Goal: Transaction & Acquisition: Purchase product/service

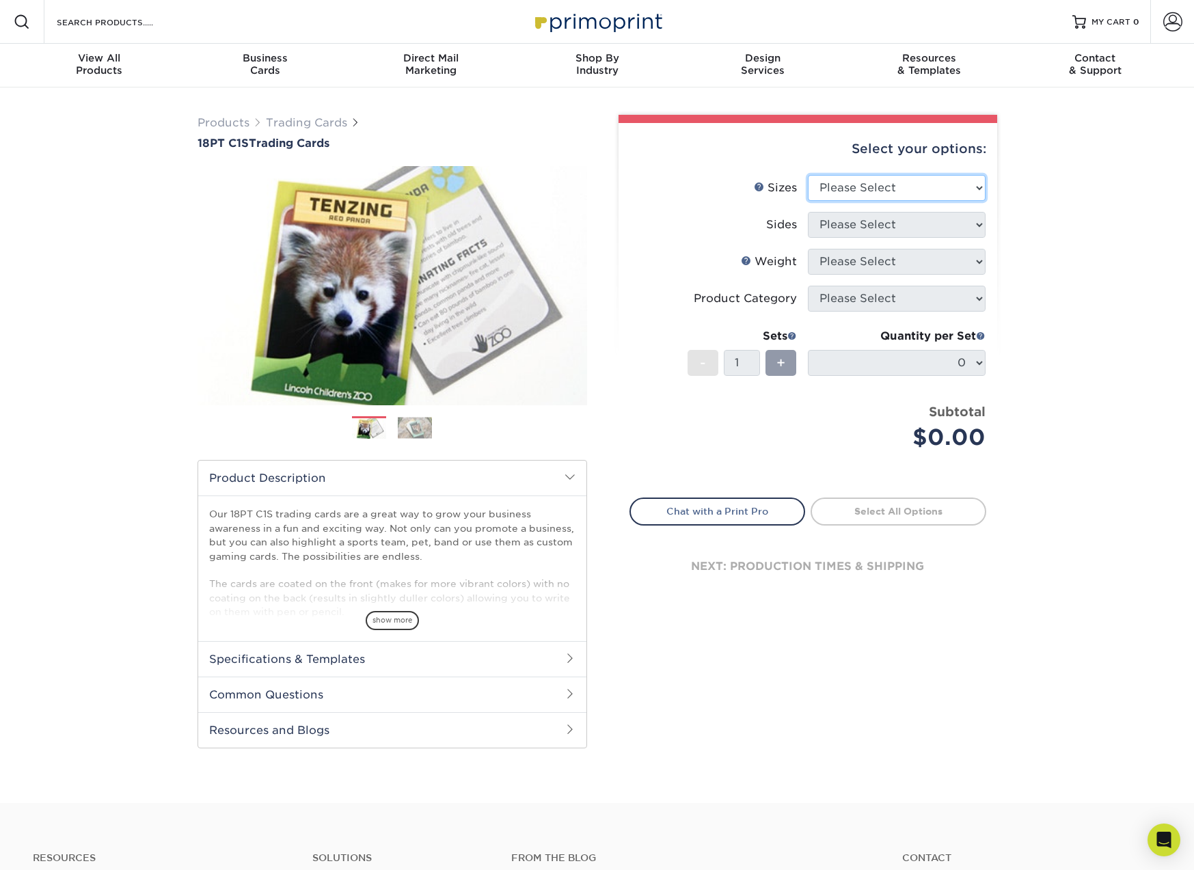
click at [869, 183] on select "Please Select 2.5" x 3.5"" at bounding box center [897, 188] width 178 height 26
select select "2.50x3.50"
click at [808, 175] on select "Please Select 2.5" x 3.5"" at bounding box center [897, 188] width 178 height 26
click at [839, 219] on select "Please Select Print Both Sides Print Front Only" at bounding box center [897, 225] width 178 height 26
select select "13abbda7-1d64-4f25-8bb2-c179b224825d"
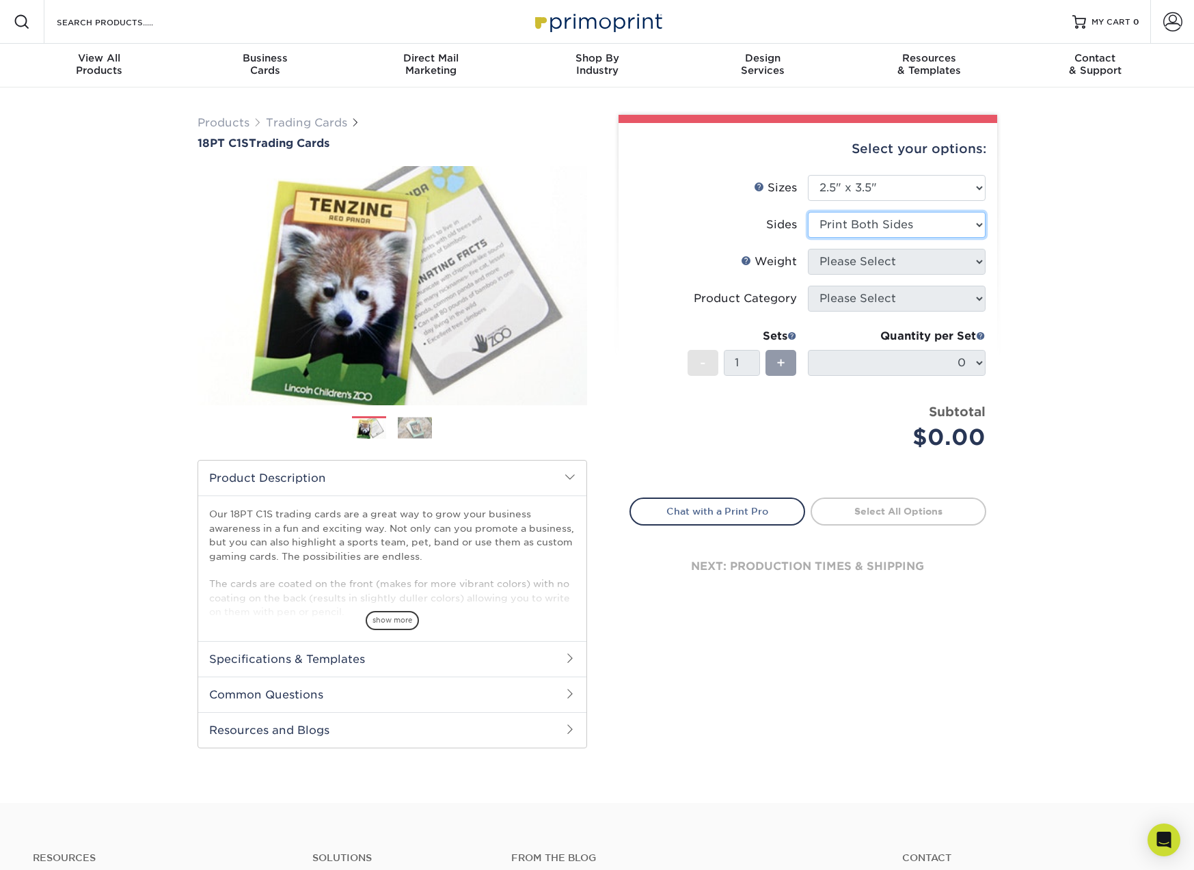
click at [808, 212] on select "Please Select Print Both Sides Print Front Only" at bounding box center [897, 225] width 178 height 26
click at [849, 264] on select "Please Select 18PT C1S" at bounding box center [897, 262] width 178 height 26
select select "18PTC1S"
click at [808, 249] on select "Please Select 18PT C1S" at bounding box center [897, 262] width 178 height 26
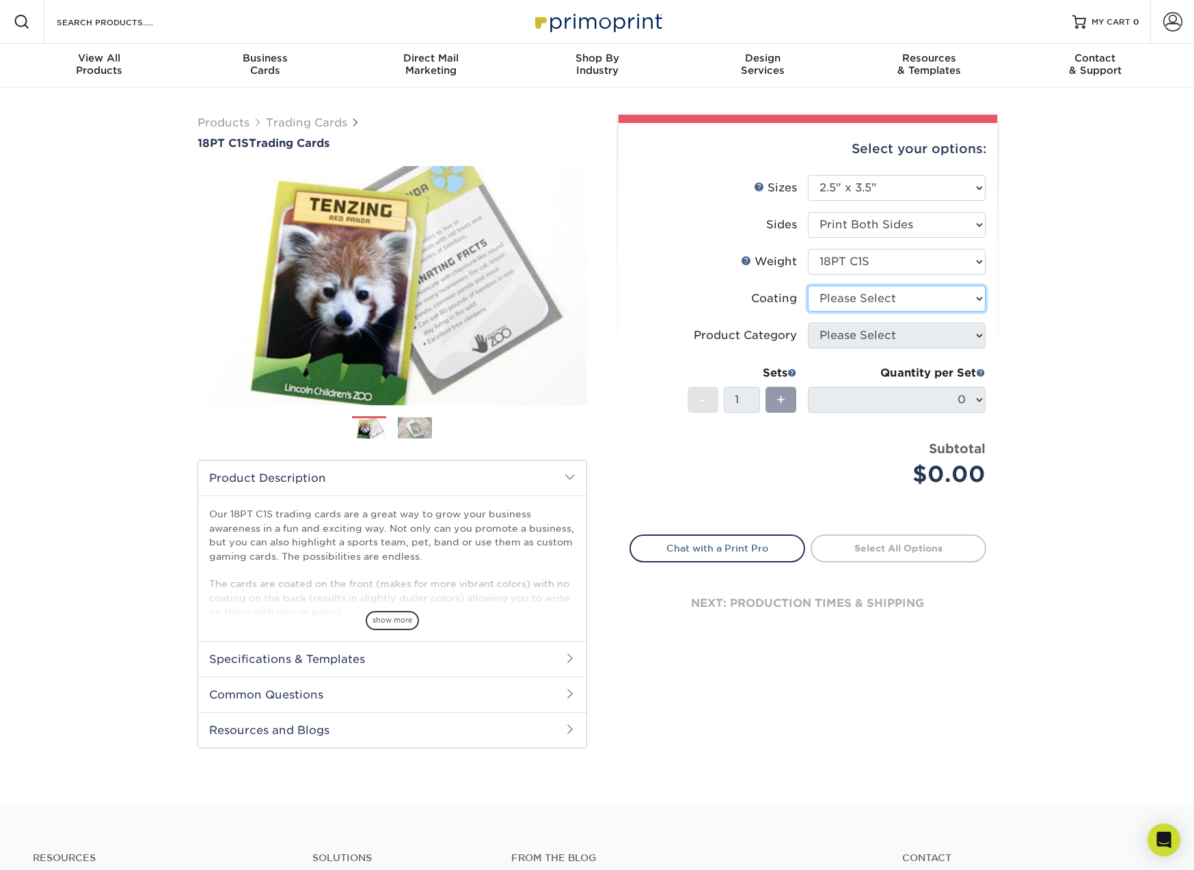
click at [859, 301] on select at bounding box center [897, 299] width 178 height 26
select select "1e8116af-acfc-44b1-83dc-8181aa338834"
click at [808, 286] on select at bounding box center [897, 299] width 178 height 26
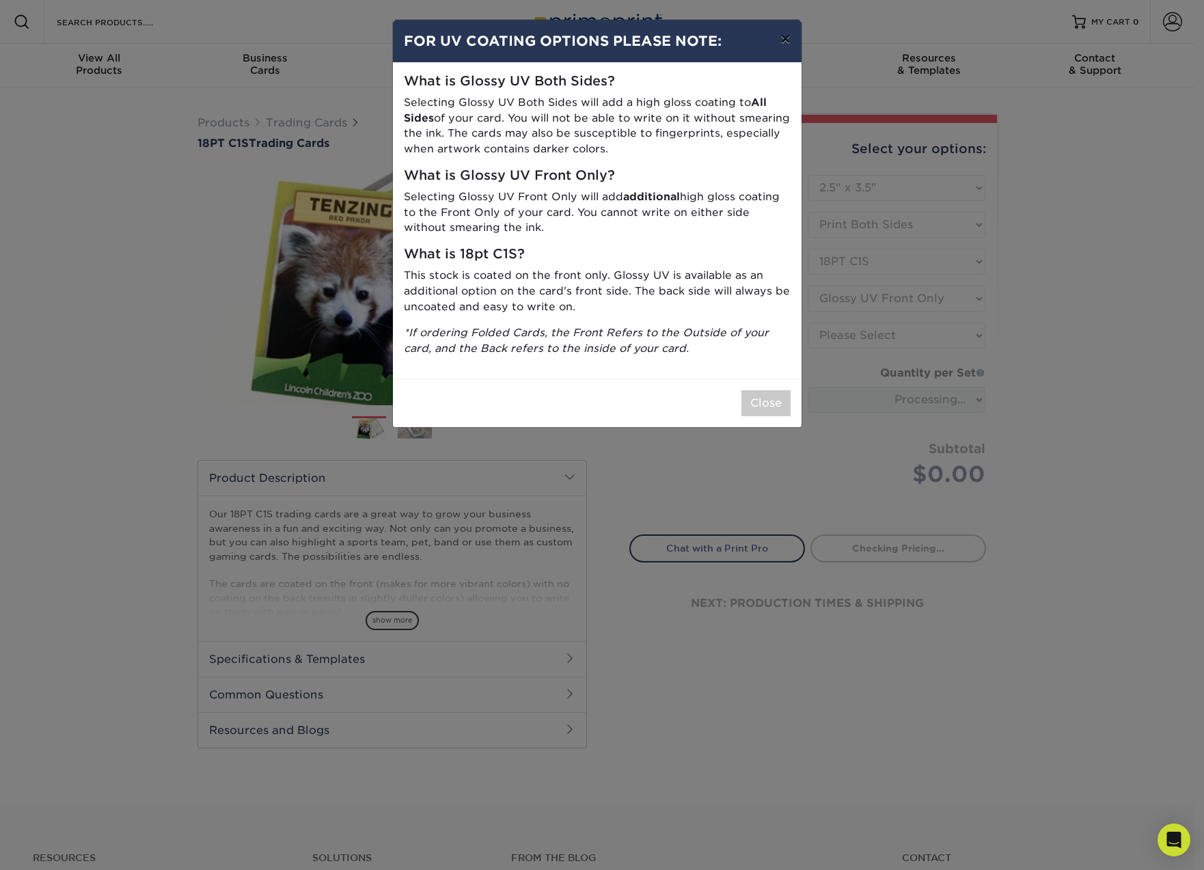
click at [781, 41] on button "×" at bounding box center [784, 39] width 31 height 38
